Goal: Entertainment & Leisure: Consume media (video, audio)

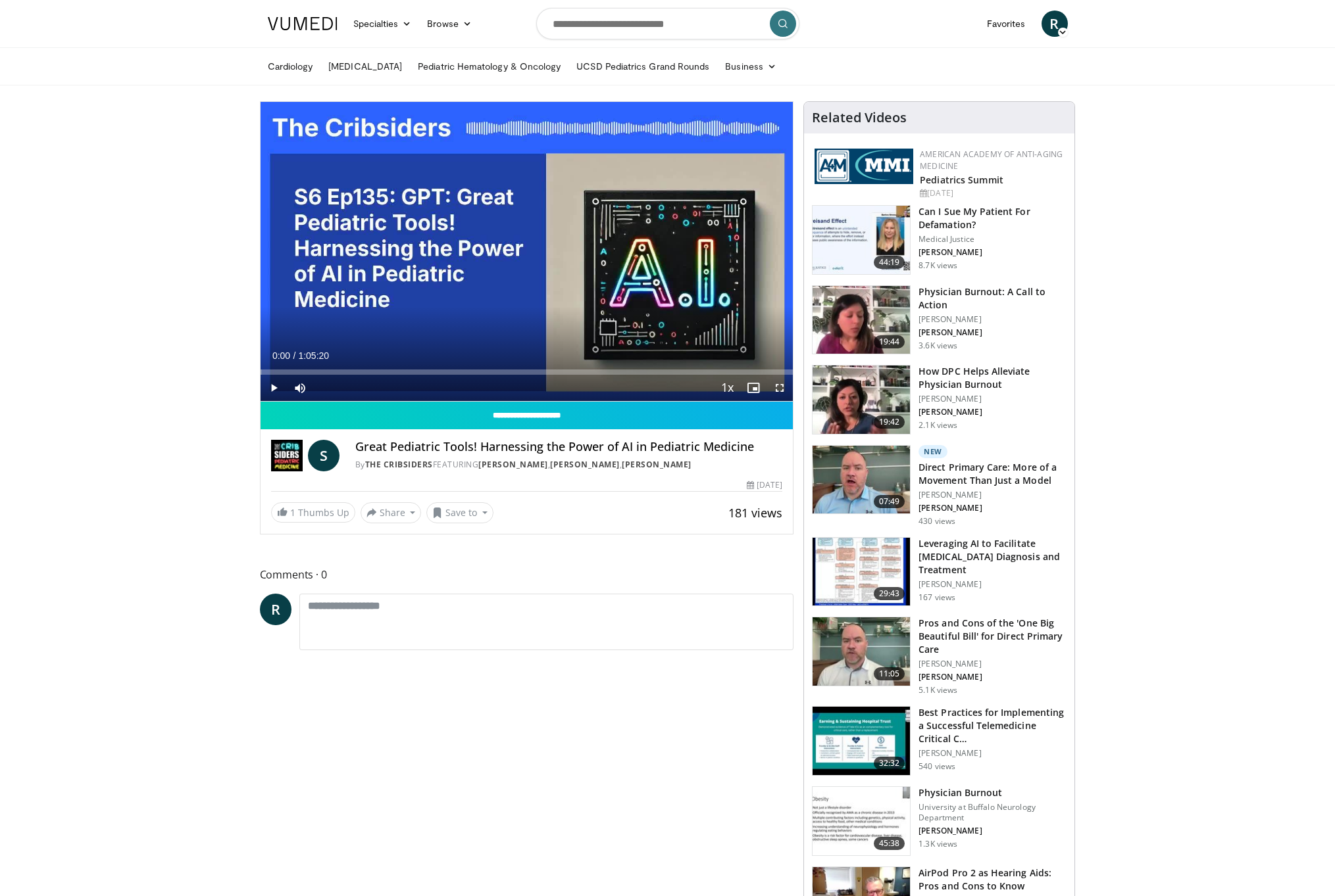
click at [273, 386] on span "Video Player" at bounding box center [274, 387] width 27 height 27
click at [270, 394] on span "Video Player" at bounding box center [274, 387] width 27 height 27
click at [272, 391] on span "Video Player" at bounding box center [274, 387] width 27 height 27
click at [271, 389] on span "Video Player" at bounding box center [274, 387] width 27 height 27
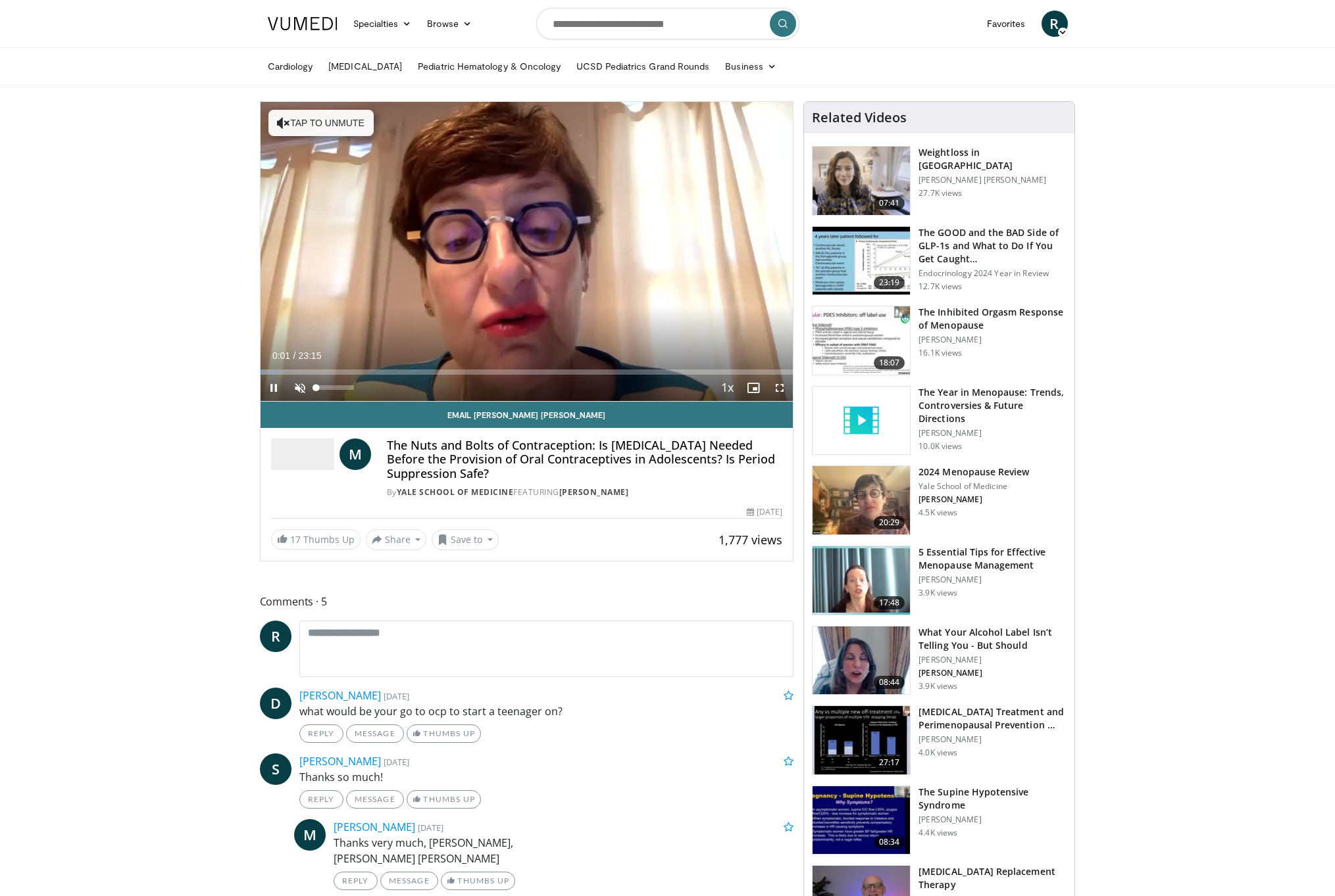
click at [294, 392] on span "Video Player" at bounding box center [299, 387] width 27 height 27
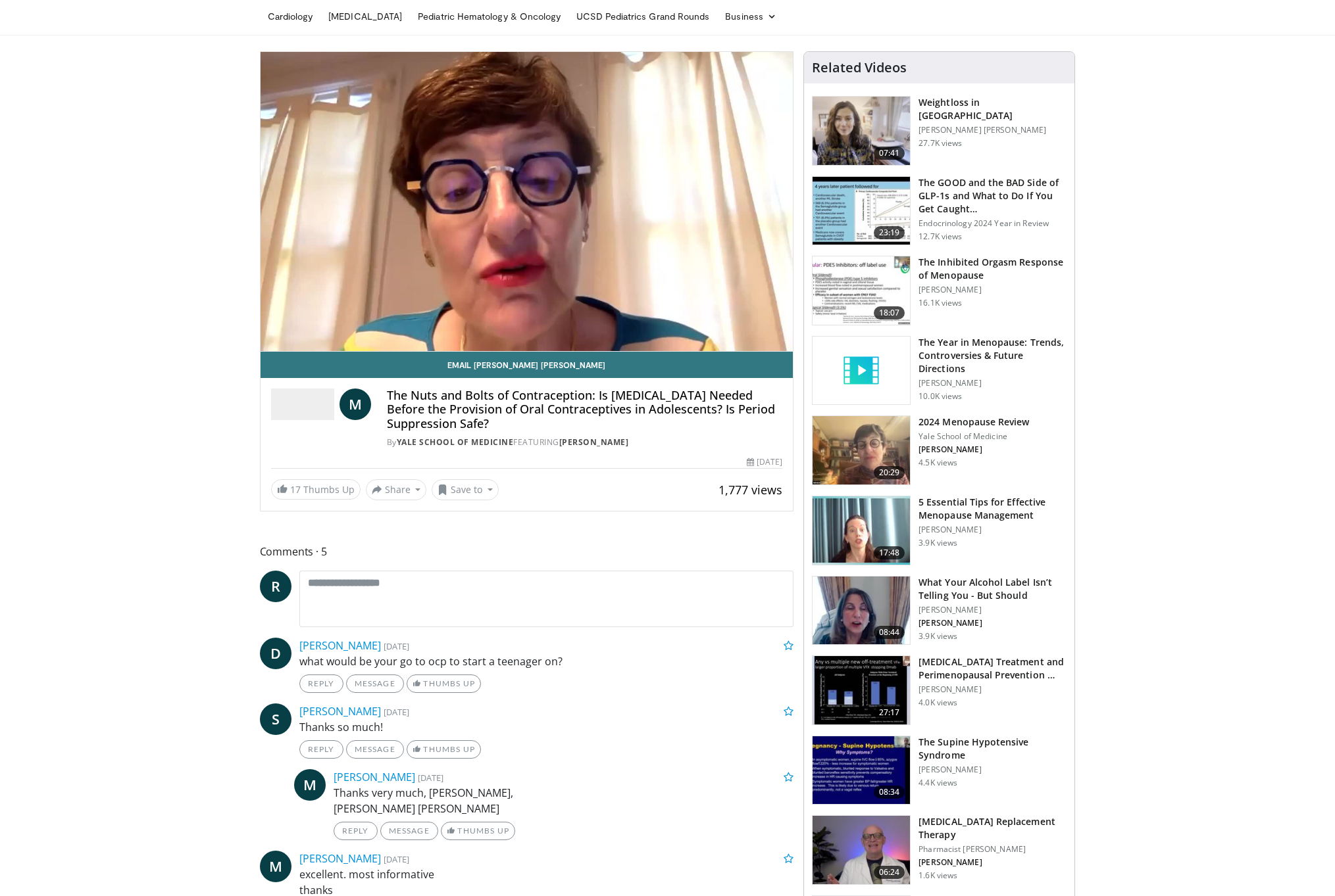
scroll to position [51, 0]
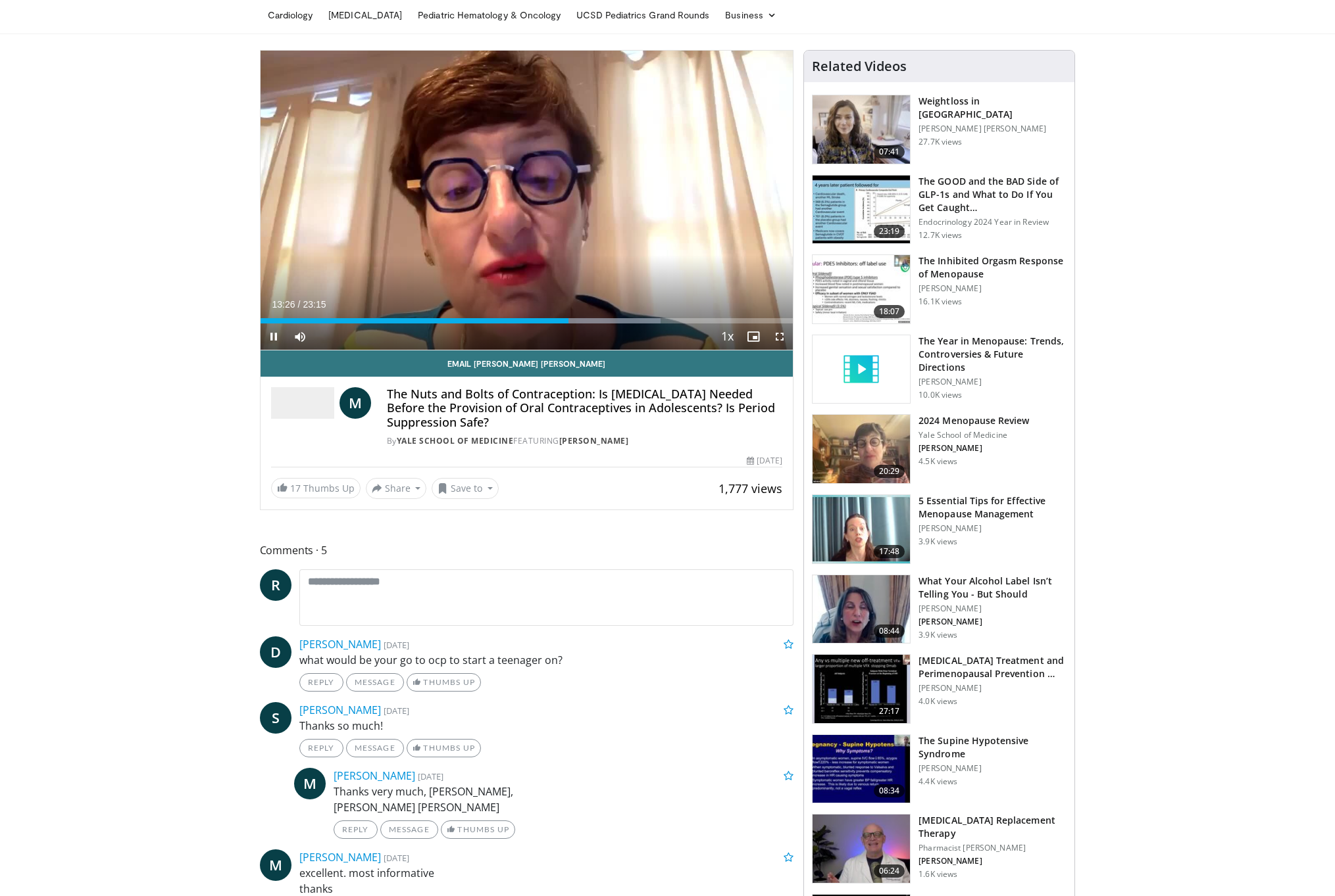
click at [271, 331] on span "Video Player" at bounding box center [274, 336] width 27 height 27
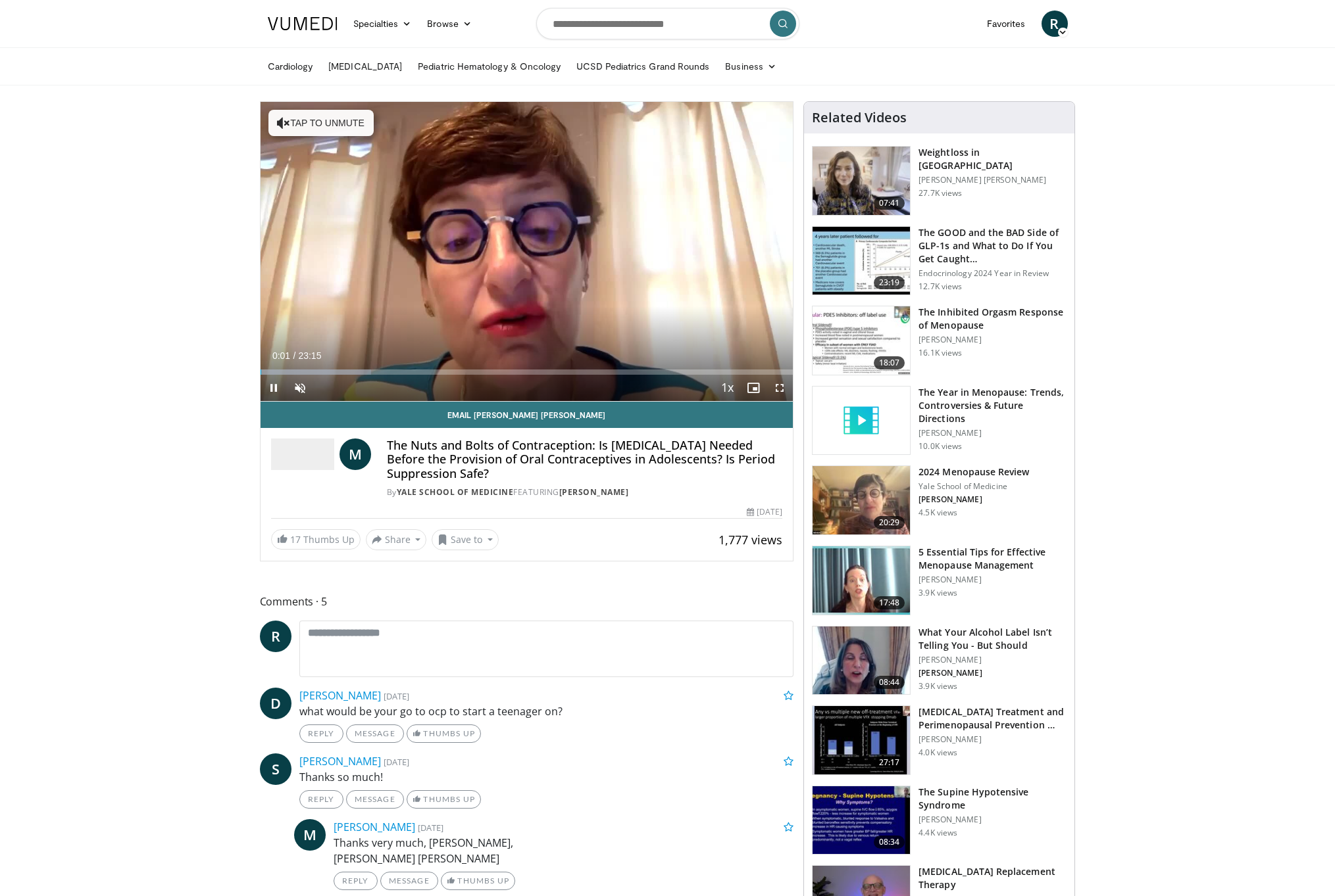
click at [275, 388] on span "Video Player" at bounding box center [274, 387] width 27 height 27
click at [296, 386] on span "Video Player" at bounding box center [299, 387] width 27 height 27
click at [275, 387] on span "Video Player" at bounding box center [274, 387] width 27 height 27
drag, startPoint x: 264, startPoint y: 371, endPoint x: 444, endPoint y: 370, distance: 180.0
click at [444, 370] on div "Progress Bar" at bounding box center [444, 371] width 1 height 5
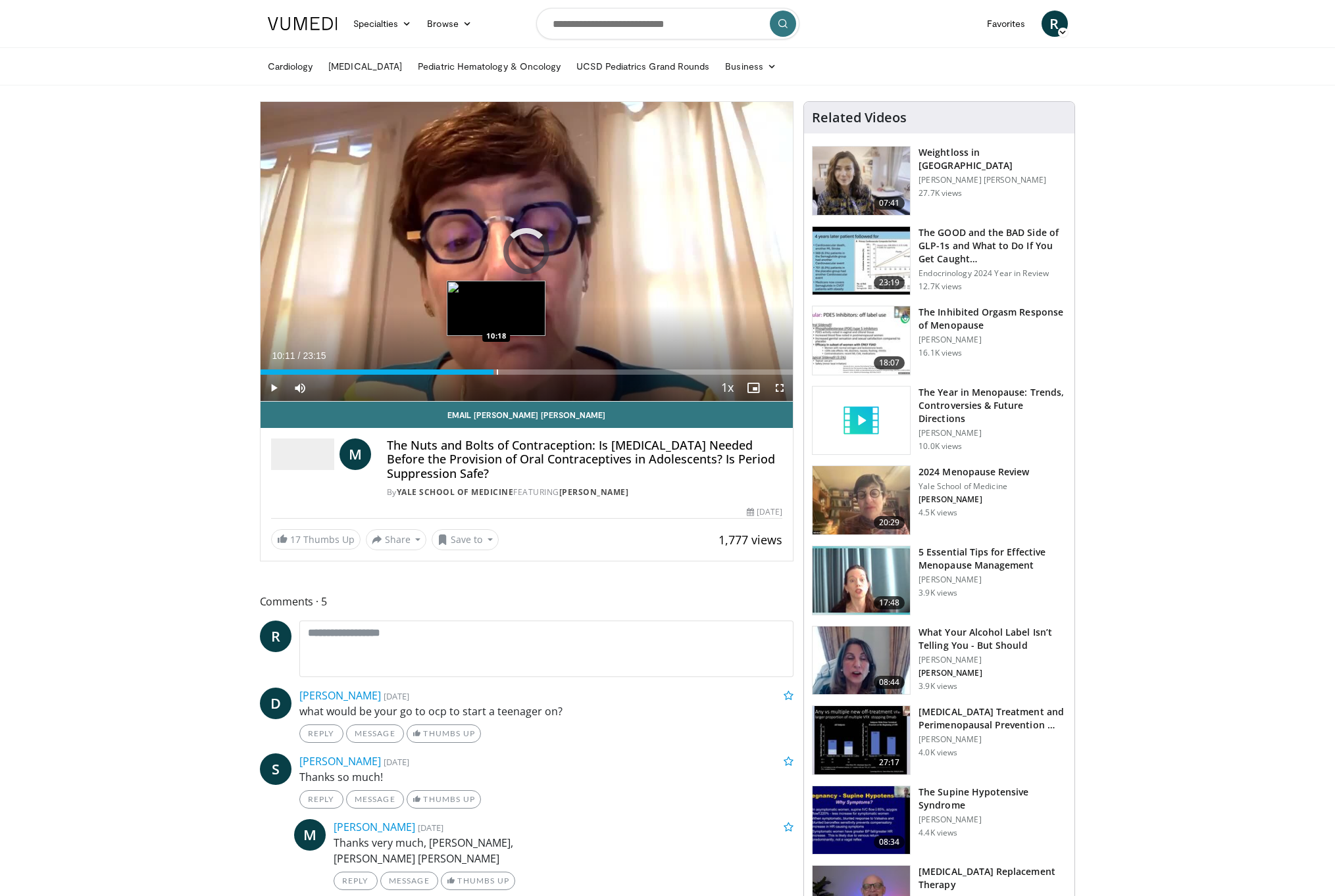
drag, startPoint x: 444, startPoint y: 370, endPoint x: 497, endPoint y: 370, distance: 53.0
click at [497, 370] on div "Progress Bar" at bounding box center [497, 371] width 1 height 5
drag, startPoint x: 497, startPoint y: 370, endPoint x: 522, endPoint y: 370, distance: 25.0
click at [523, 370] on div "Progress Bar" at bounding box center [523, 371] width 1 height 5
drag, startPoint x: 522, startPoint y: 370, endPoint x: 536, endPoint y: 370, distance: 14.0
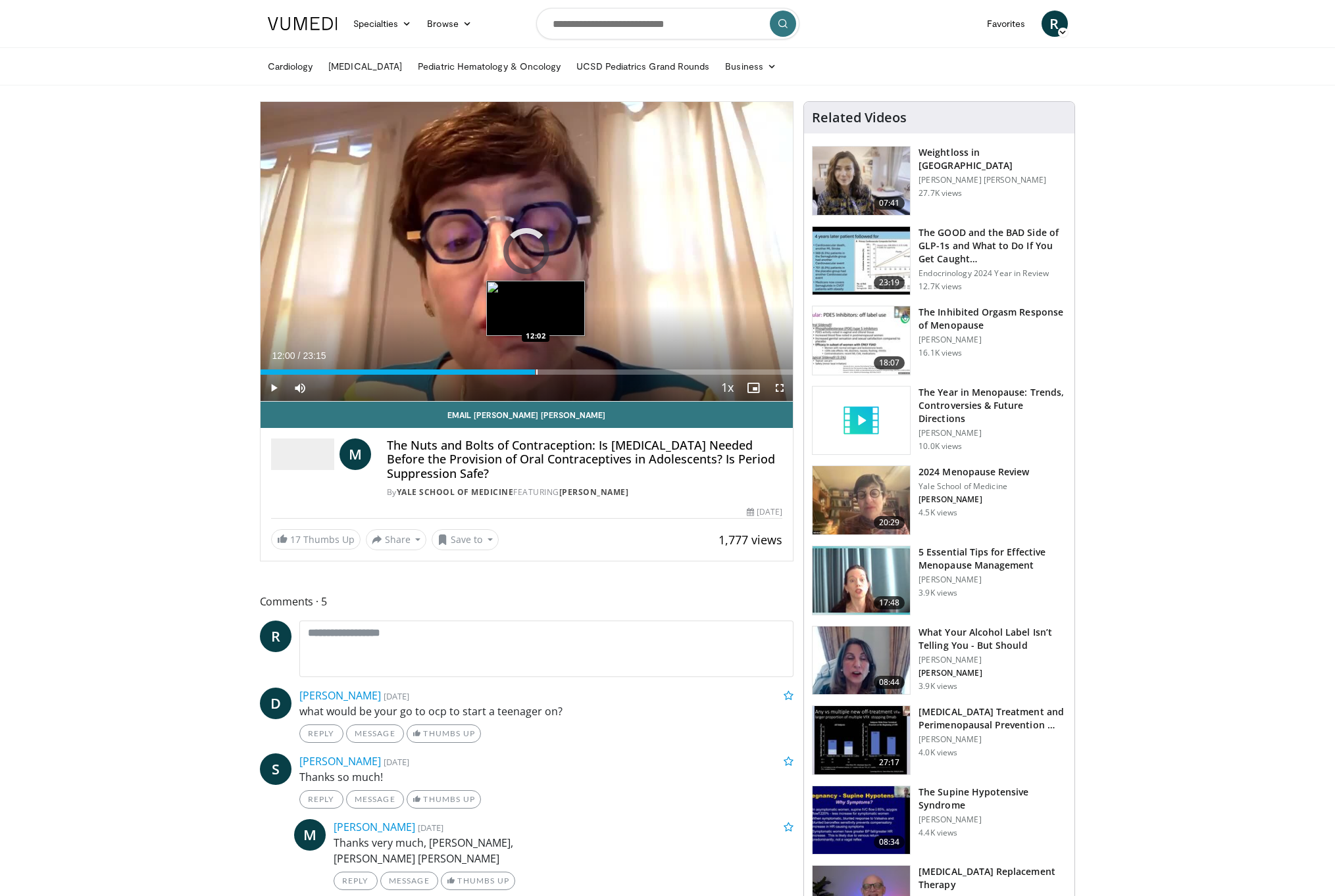
click at [536, 370] on div "Progress Bar" at bounding box center [536, 371] width 1 height 5
drag, startPoint x: 536, startPoint y: 370, endPoint x: 561, endPoint y: 370, distance: 25.0
click at [562, 370] on div "Progress Bar" at bounding box center [562, 371] width 1 height 5
click at [271, 391] on span "Video Player" at bounding box center [274, 387] width 27 height 27
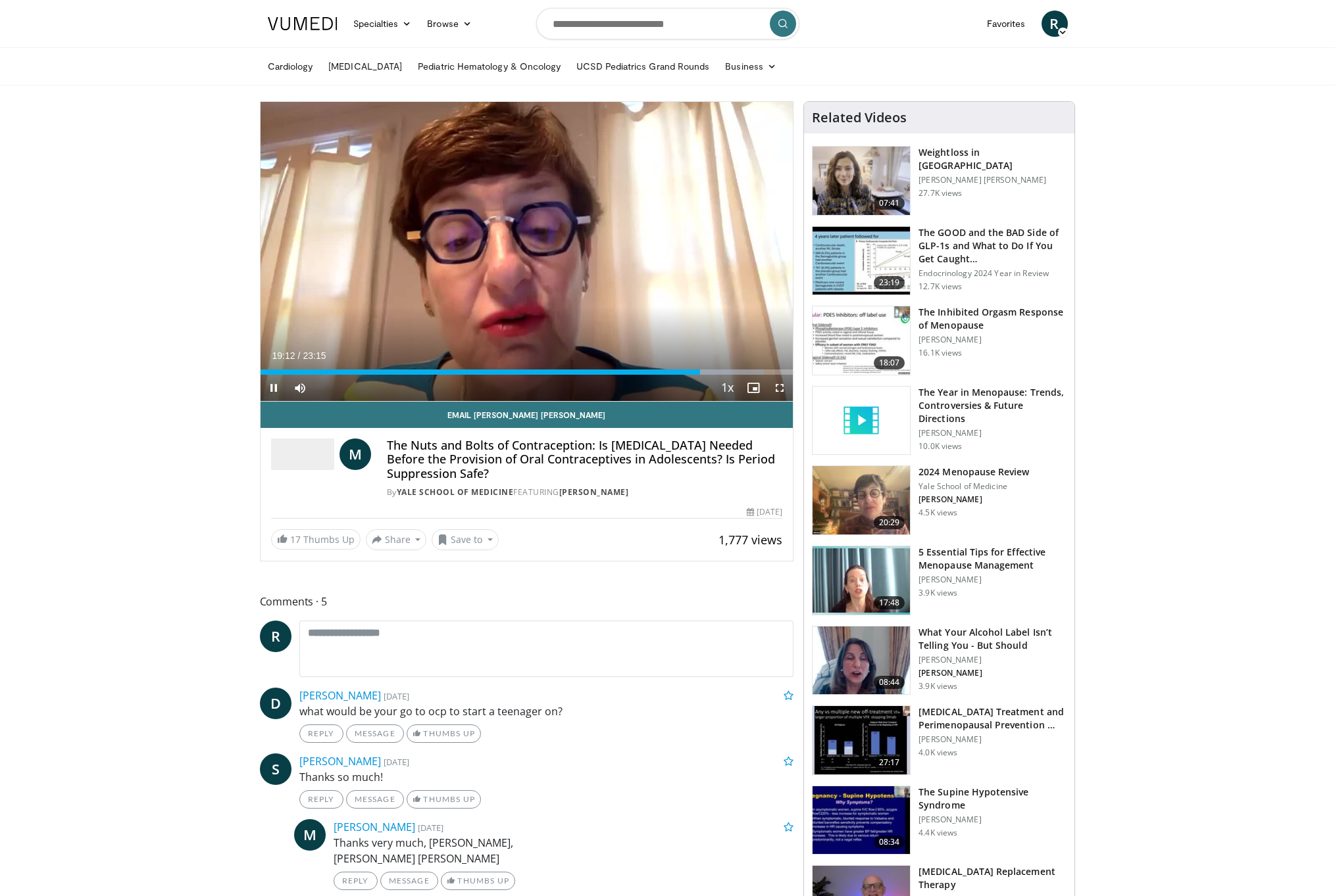
click at [271, 391] on span "Video Player" at bounding box center [274, 387] width 27 height 27
